Goal: Find specific page/section: Find specific page/section

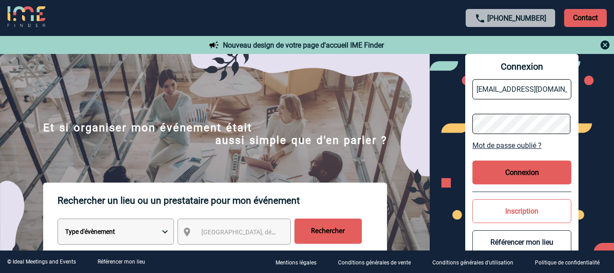
click at [531, 172] on button "Connexion" at bounding box center [522, 173] width 99 height 24
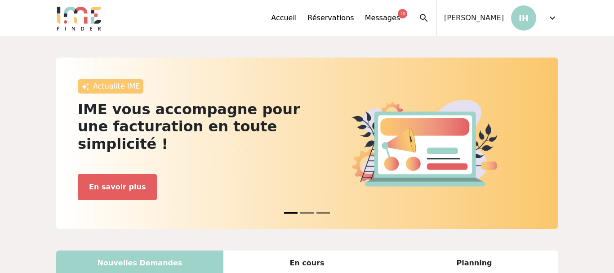
click at [551, 18] on span "expand_more" at bounding box center [552, 18] width 11 height 11
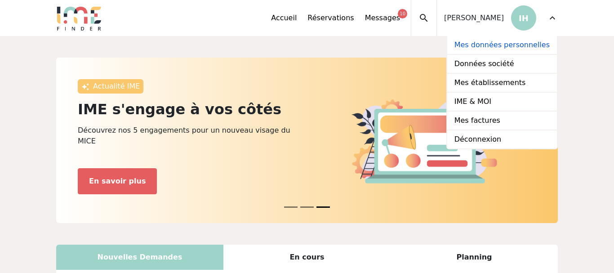
click at [499, 49] on link "Mes données personnelles" at bounding box center [503, 45] width 110 height 19
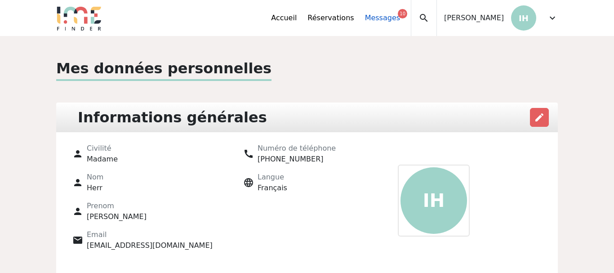
click at [400, 21] on link "Messages 10" at bounding box center [382, 18] width 35 height 11
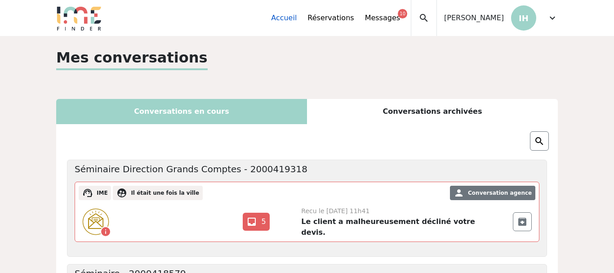
click at [297, 18] on link "Accueil" at bounding box center [284, 18] width 26 height 11
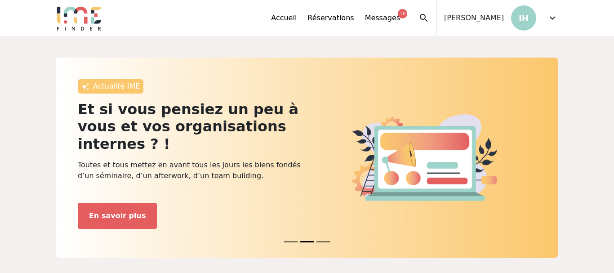
click at [552, 18] on span "expand_more" at bounding box center [552, 18] width 11 height 11
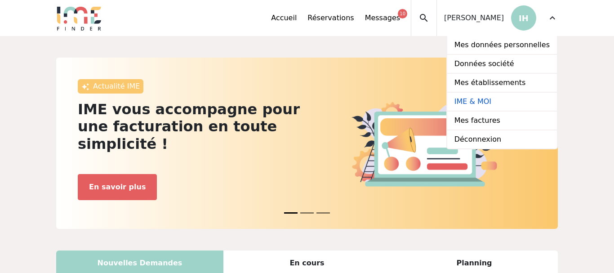
click at [483, 103] on link "IME & MOI" at bounding box center [503, 102] width 110 height 19
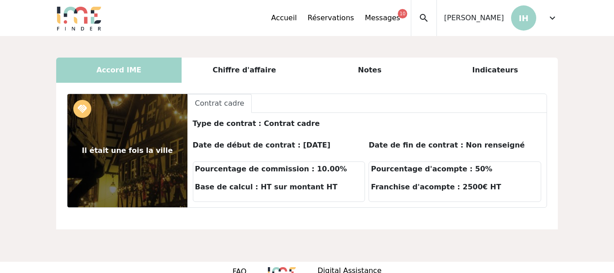
click at [430, 18] on span "search" at bounding box center [424, 18] width 11 height 11
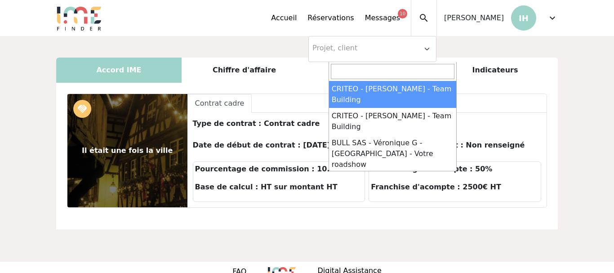
click at [542, 42] on div "Accord IME Chiffre d'affaire Notes Indicateurs Il était une fois la ville hands…" at bounding box center [307, 149] width 614 height 226
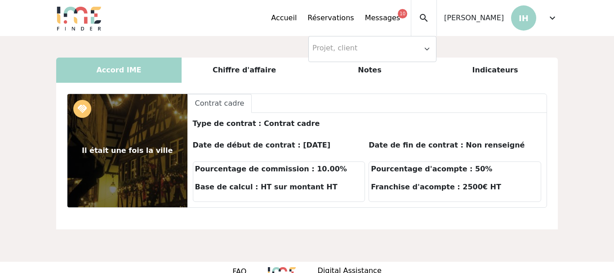
click at [555, 18] on span "expand_more" at bounding box center [552, 18] width 11 height 11
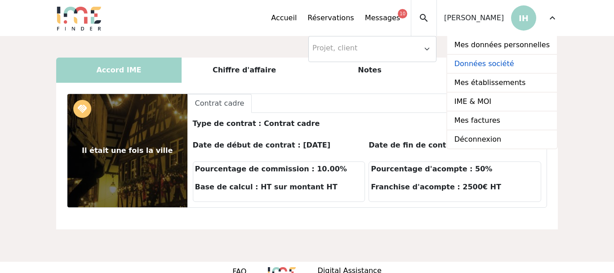
click at [487, 66] on link "Données société" at bounding box center [503, 64] width 110 height 19
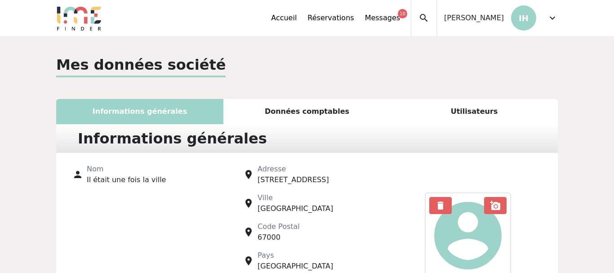
click at [331, 109] on div "Données comptables" at bounding box center [307, 111] width 167 height 25
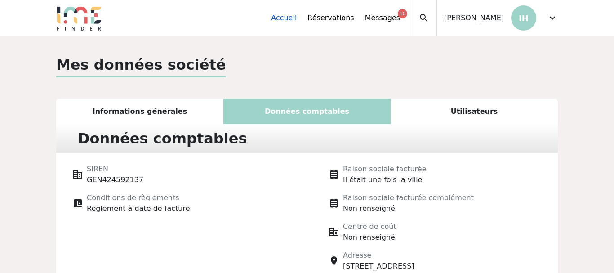
click at [297, 20] on link "Accueil" at bounding box center [284, 18] width 26 height 11
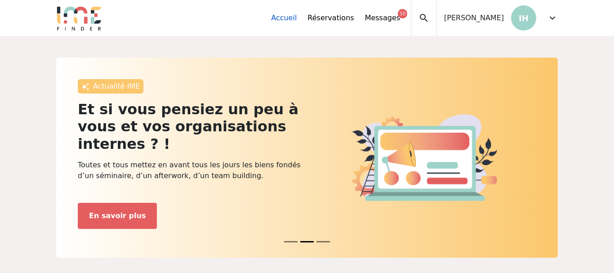
click at [297, 20] on link "Accueil" at bounding box center [284, 18] width 26 height 11
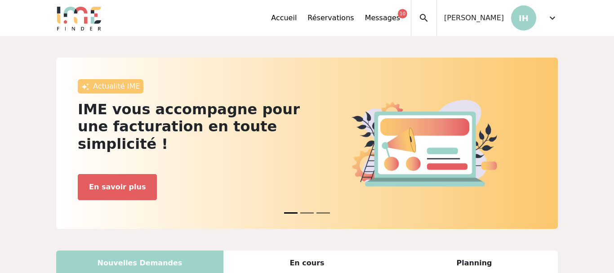
click at [549, 19] on span "expand_more" at bounding box center [552, 18] width 11 height 11
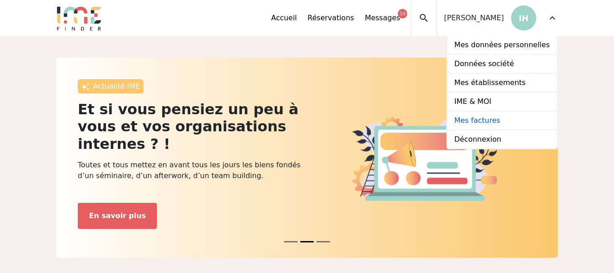
click at [475, 122] on link "Mes factures" at bounding box center [503, 121] width 110 height 19
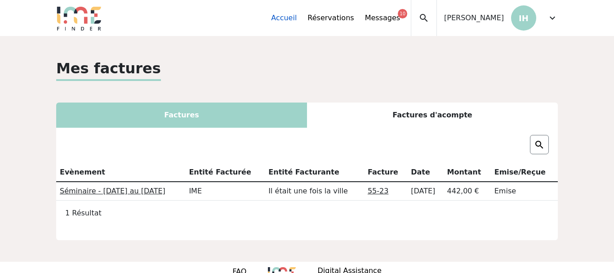
click at [297, 18] on link "Accueil" at bounding box center [284, 18] width 26 height 11
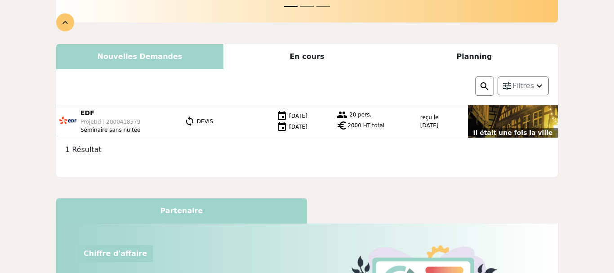
scroll to position [229, 0]
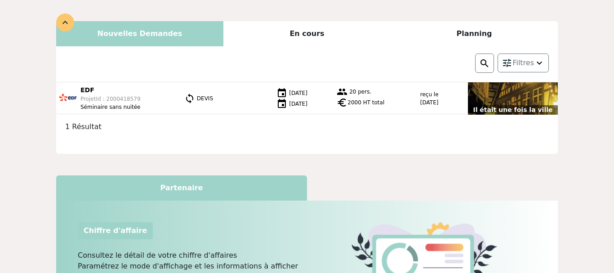
click at [504, 82] on div "Il était une fois la ville" at bounding box center [513, 98] width 90 height 32
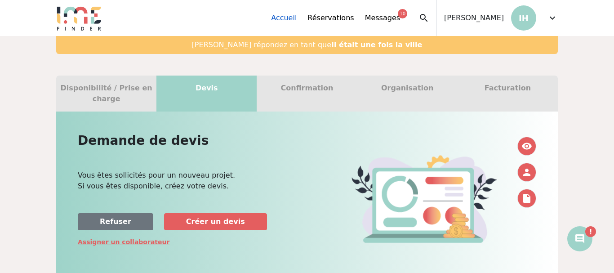
click at [297, 17] on link "Accueil" at bounding box center [284, 18] width 26 height 11
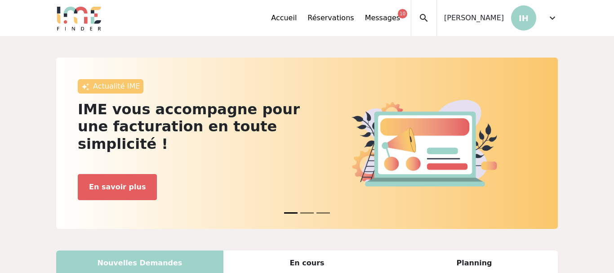
click at [430, 18] on span "search" at bounding box center [424, 18] width 11 height 11
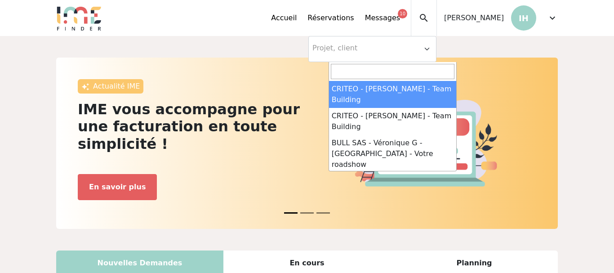
click at [437, 50] on span "Projet, client" at bounding box center [373, 49] width 128 height 26
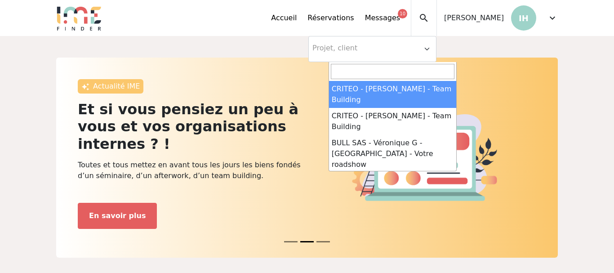
click at [437, 49] on span "Projet, client" at bounding box center [373, 49] width 128 height 26
click at [376, 73] on input "search" at bounding box center [393, 71] width 124 height 15
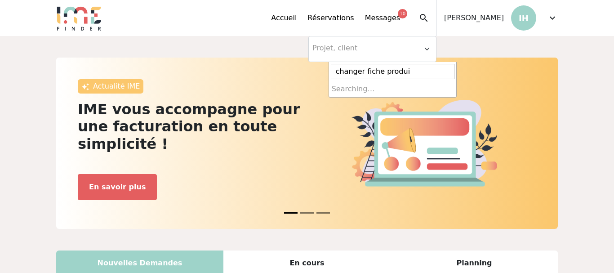
type input "changer fiche produit"
